Goal: Navigation & Orientation: Understand site structure

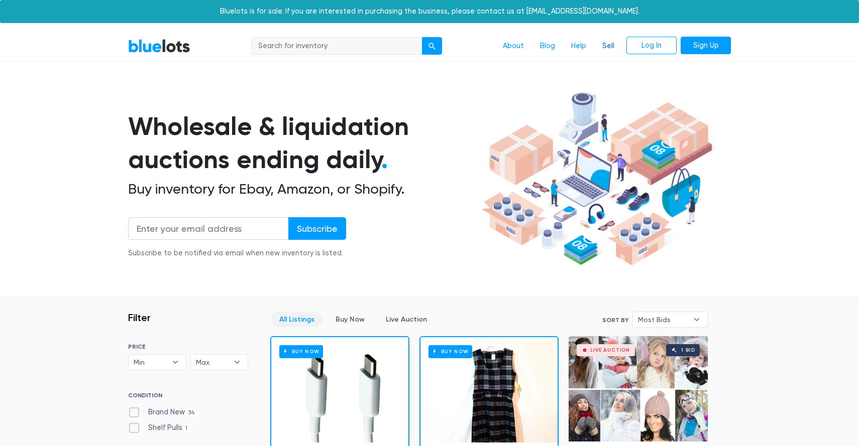
click at [611, 43] on link "Sell" at bounding box center [608, 46] width 28 height 19
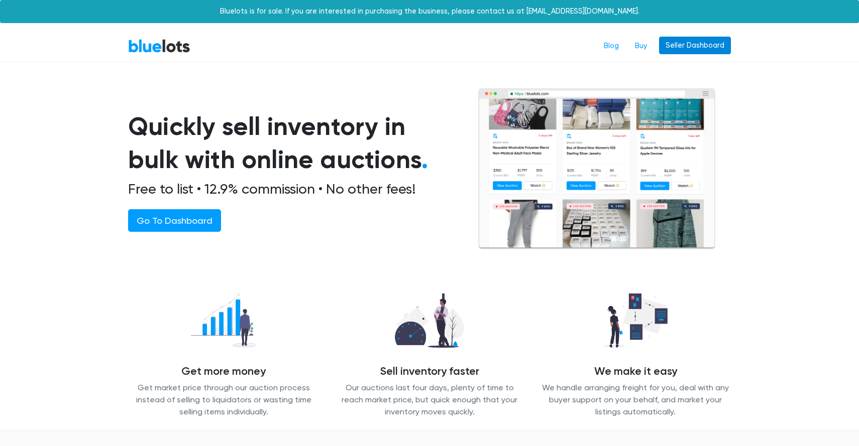
click at [685, 44] on link "Seller Dashboard" at bounding box center [695, 46] width 72 height 18
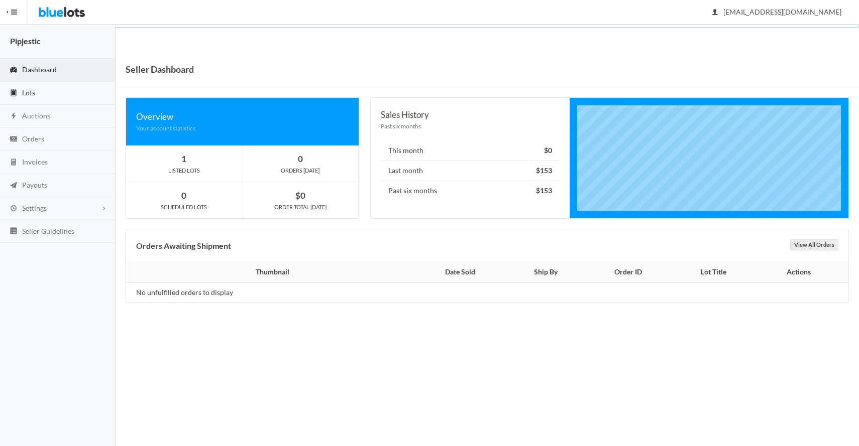
click at [65, 96] on link "Lots" at bounding box center [57, 93] width 115 height 23
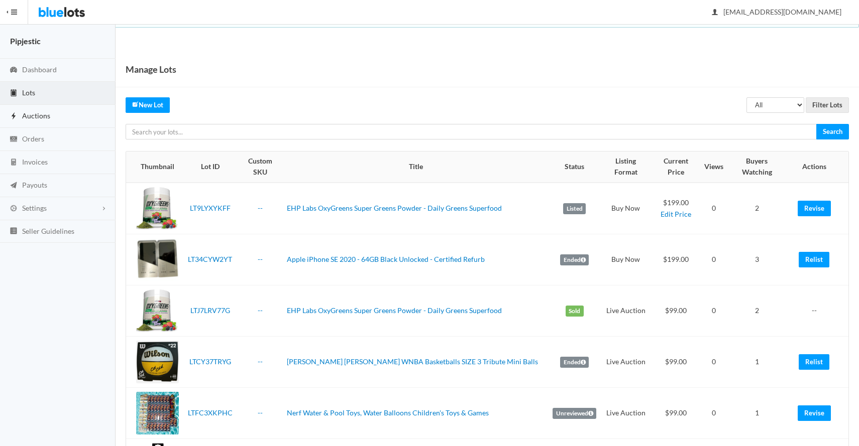
click at [53, 112] on link "Auctions" at bounding box center [57, 116] width 115 height 23
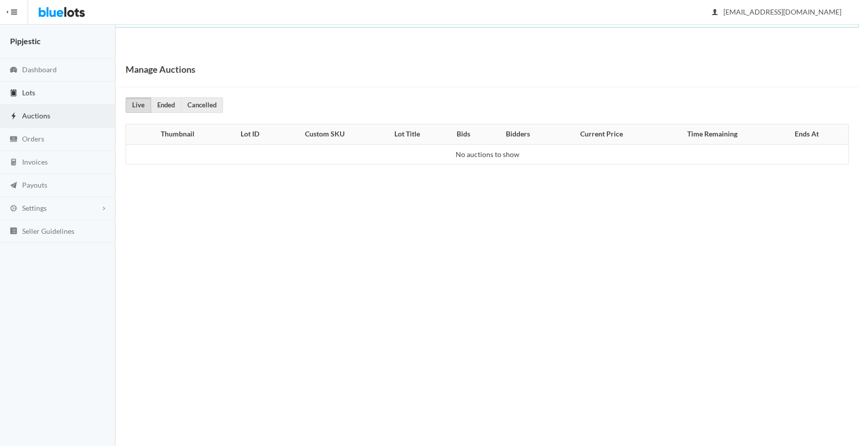
click at [38, 98] on link "Lots" at bounding box center [57, 93] width 115 height 23
